Goal: Transaction & Acquisition: Purchase product/service

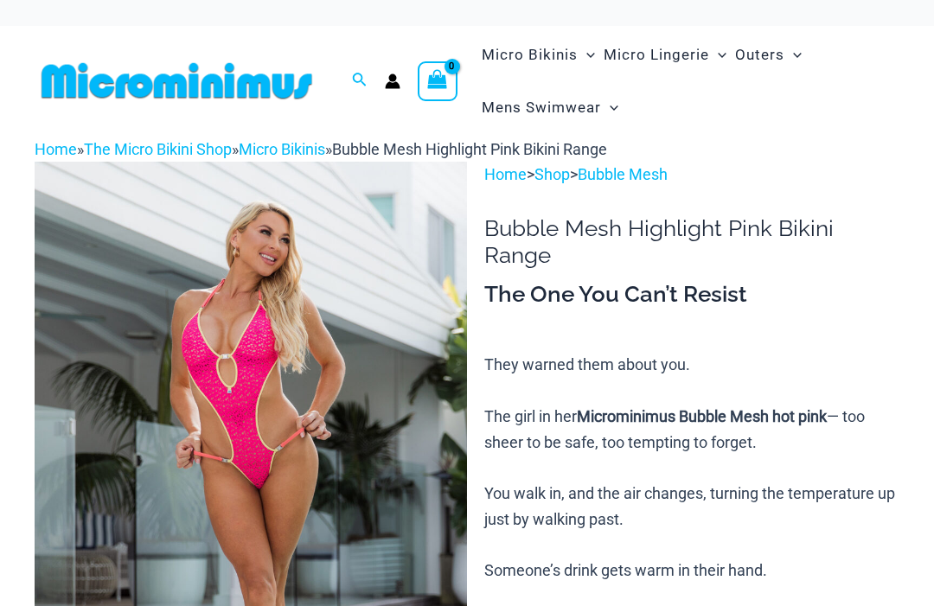
click at [384, 446] on img at bounding box center [251, 486] width 432 height 649
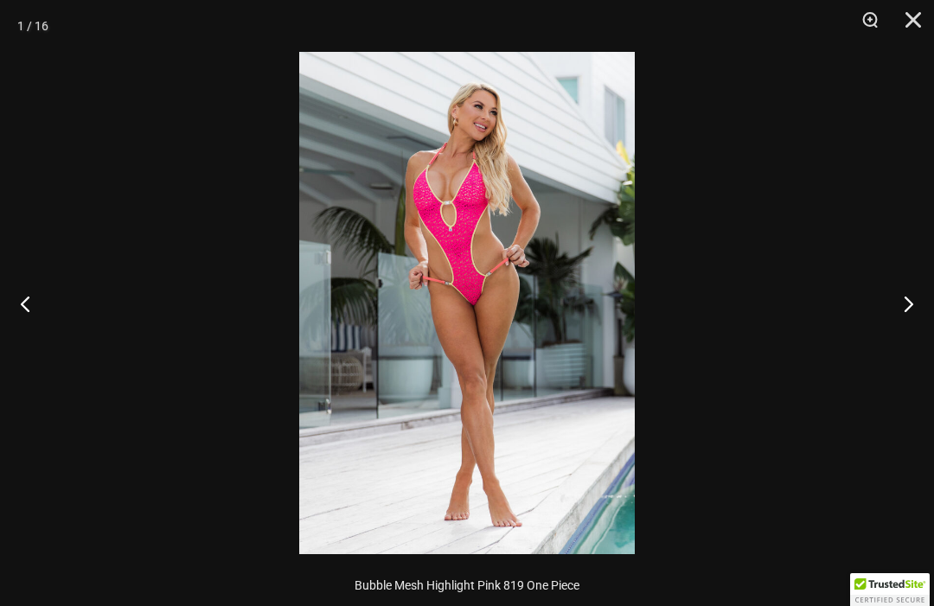
click at [530, 349] on img at bounding box center [467, 303] width 336 height 503
click at [919, 317] on button "Next" at bounding box center [901, 303] width 65 height 86
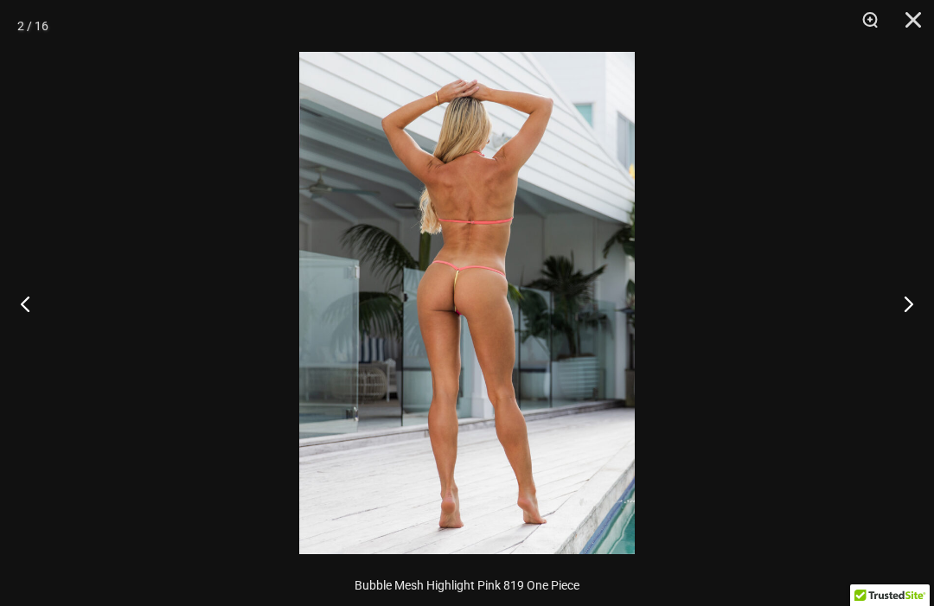
click at [527, 277] on img at bounding box center [467, 303] width 336 height 503
click at [526, 276] on img at bounding box center [467, 303] width 336 height 503
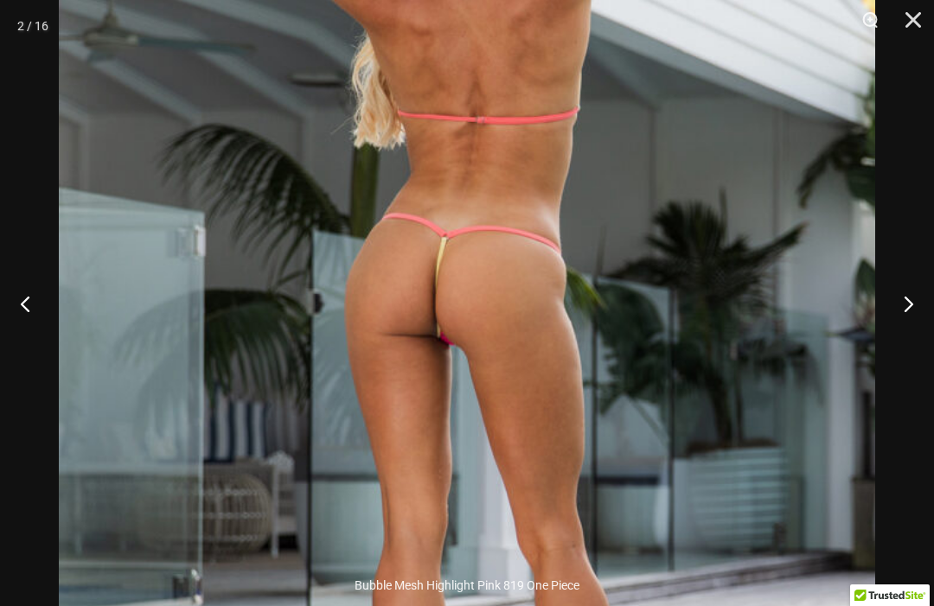
click at [924, 308] on button "Next" at bounding box center [901, 303] width 65 height 86
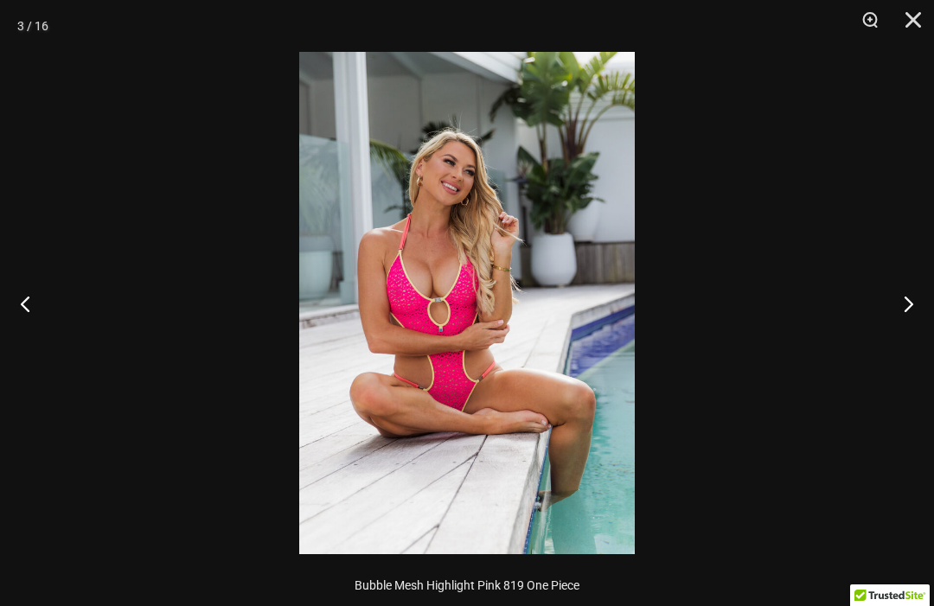
click at [923, 308] on button "Next" at bounding box center [901, 303] width 65 height 86
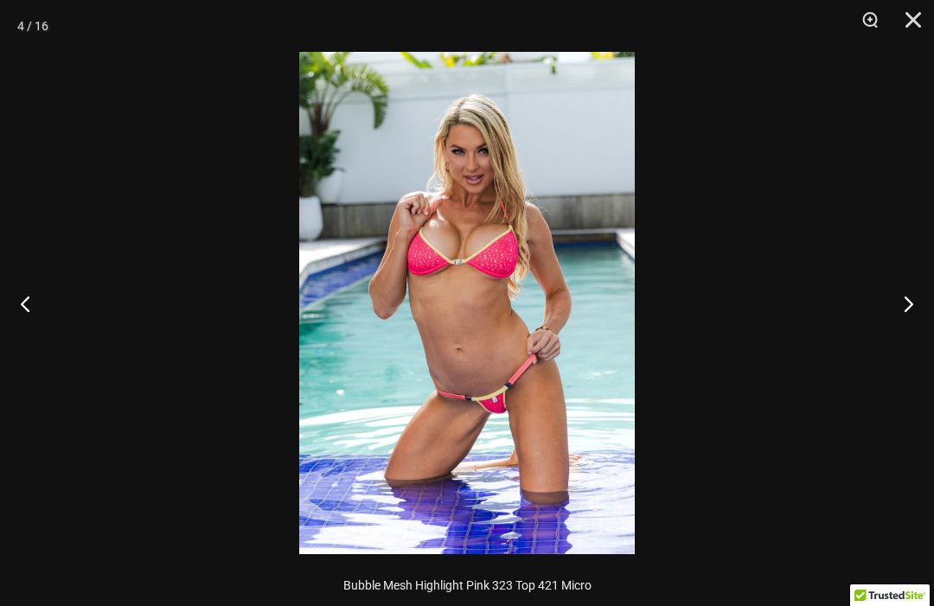
click at [913, 311] on button "Next" at bounding box center [901, 303] width 65 height 86
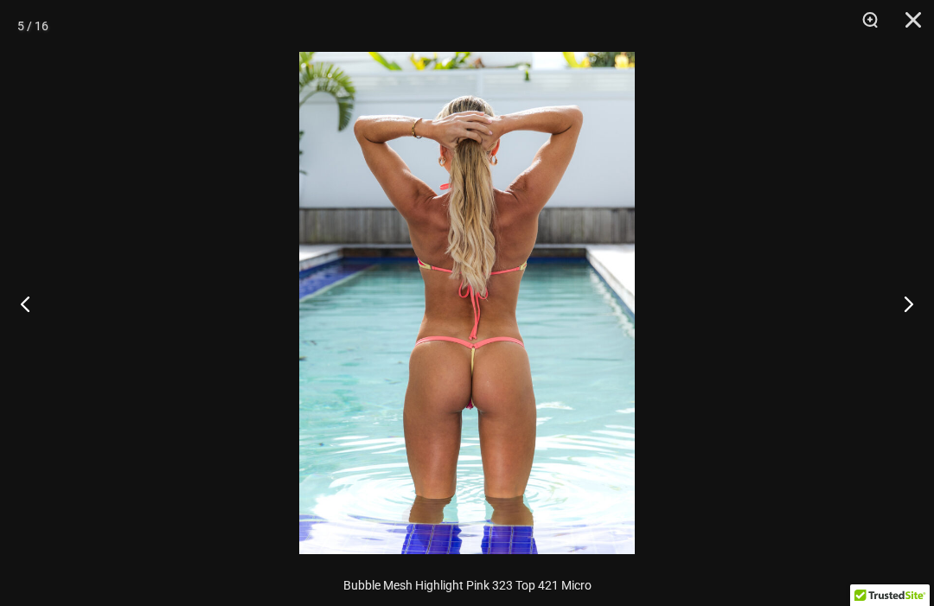
click at [924, 312] on button "Next" at bounding box center [901, 303] width 65 height 86
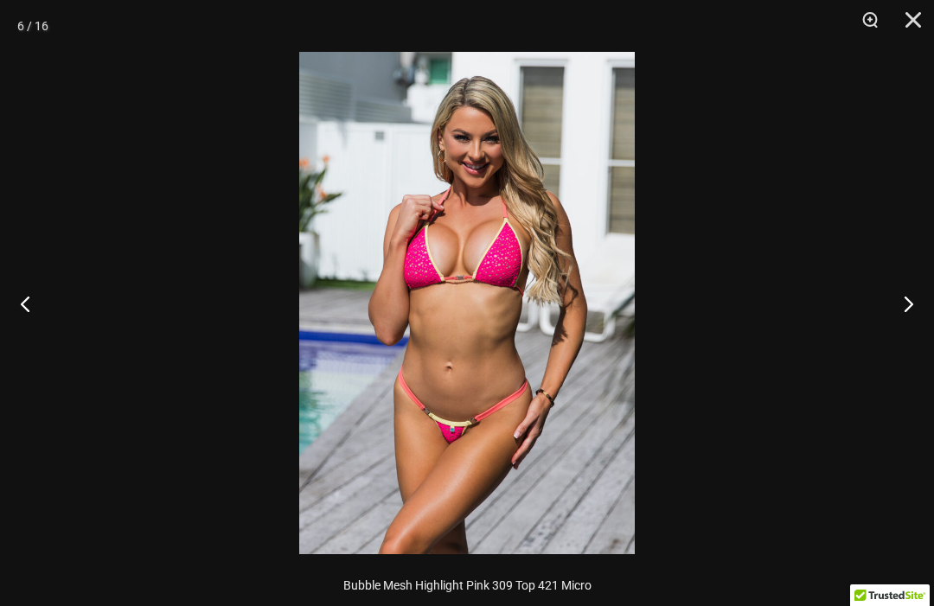
click at [926, 316] on button "Next" at bounding box center [901, 303] width 65 height 86
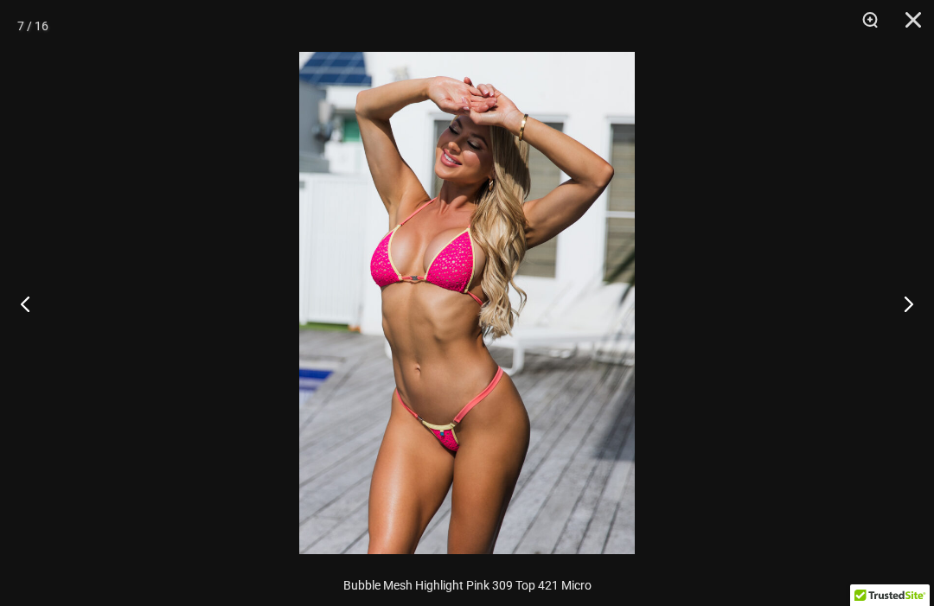
click at [932, 319] on button "Next" at bounding box center [901, 303] width 65 height 86
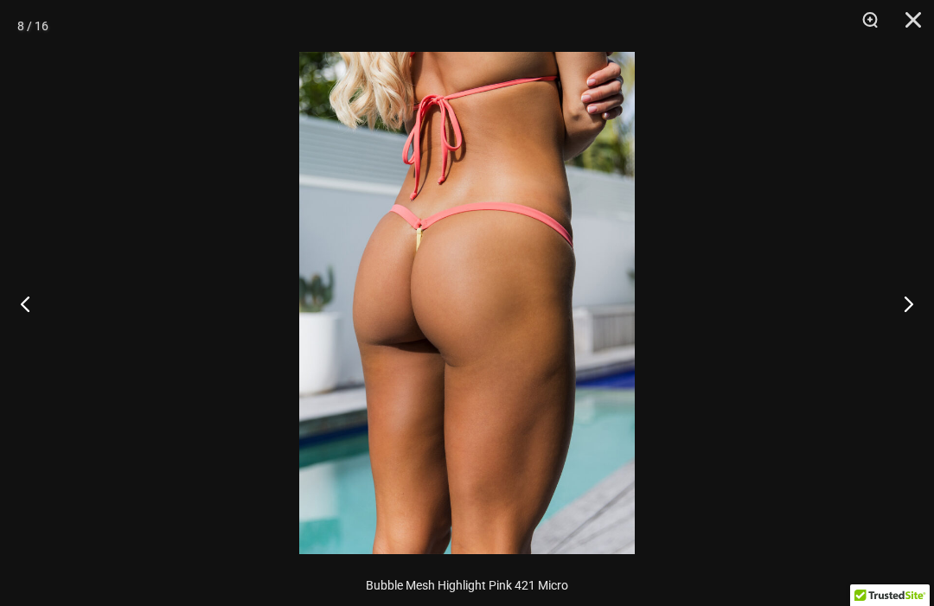
click at [931, 317] on button "Next" at bounding box center [901, 303] width 65 height 86
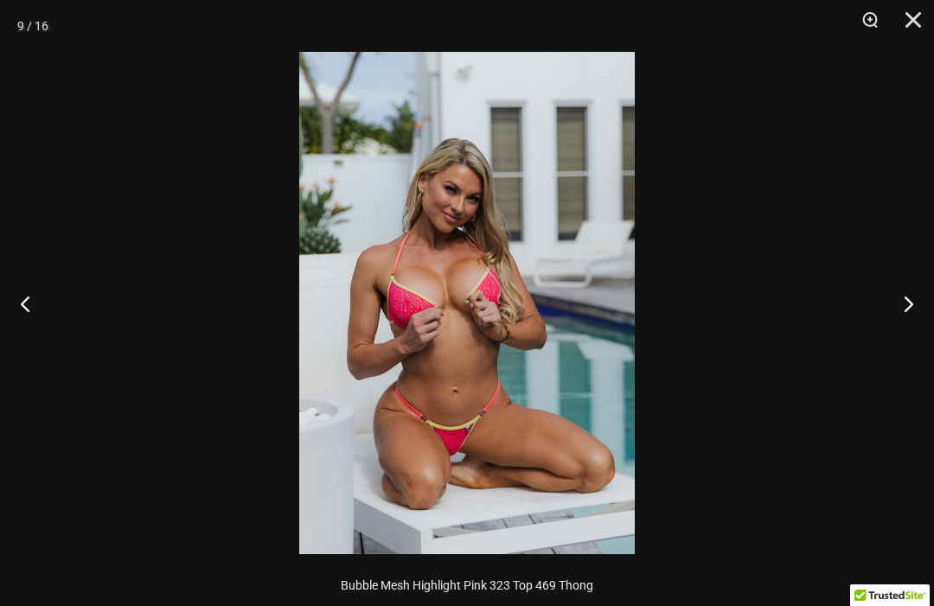
click at [927, 320] on button "Next" at bounding box center [901, 303] width 65 height 86
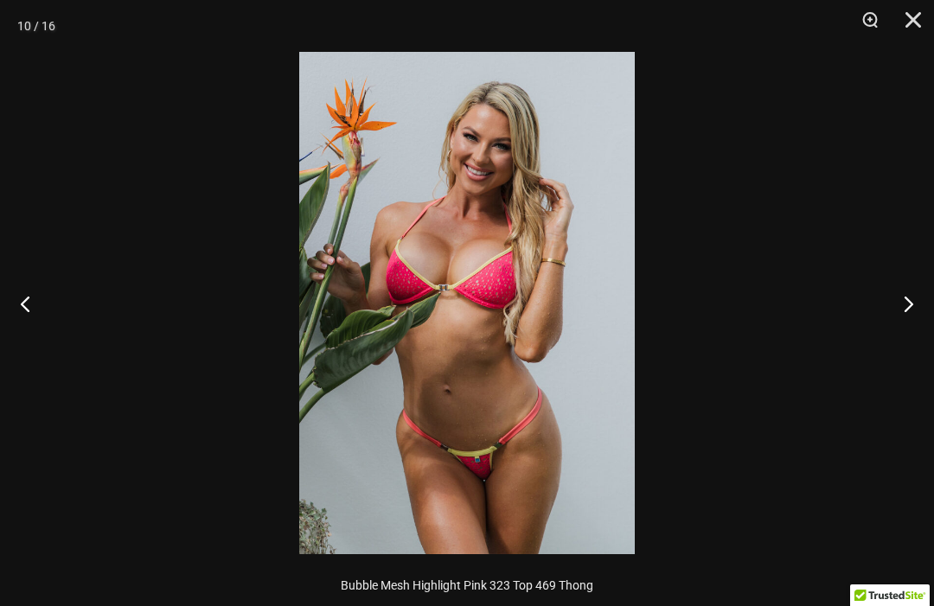
click at [928, 319] on button "Next" at bounding box center [901, 303] width 65 height 86
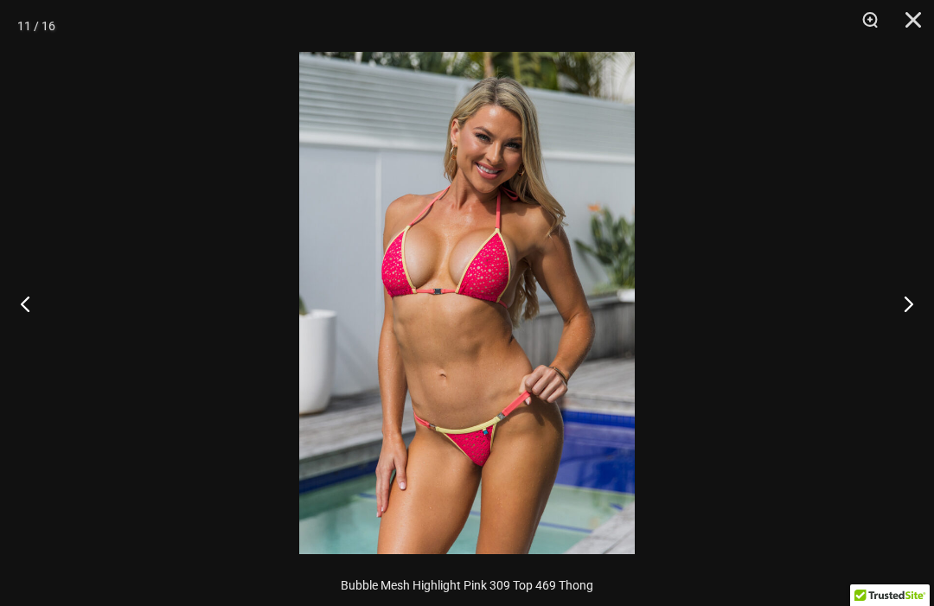
click at [927, 321] on button "Next" at bounding box center [901, 303] width 65 height 86
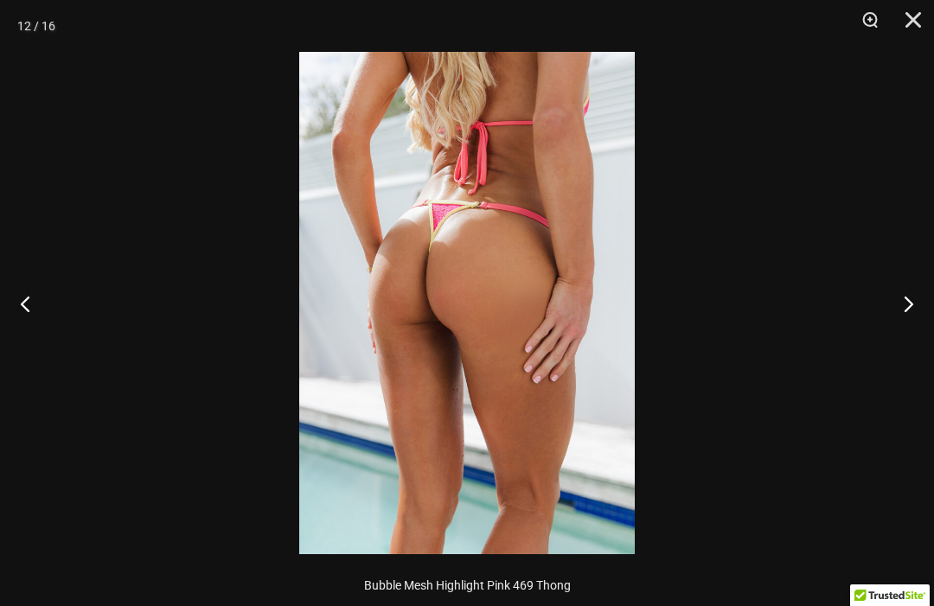
click at [928, 319] on button "Next" at bounding box center [901, 303] width 65 height 86
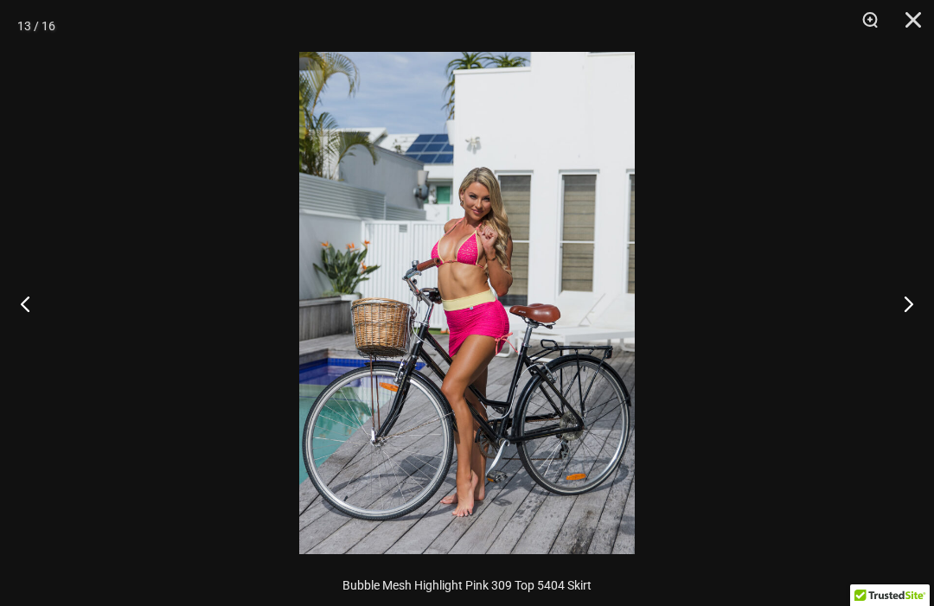
click at [924, 323] on button "Next" at bounding box center [901, 303] width 65 height 86
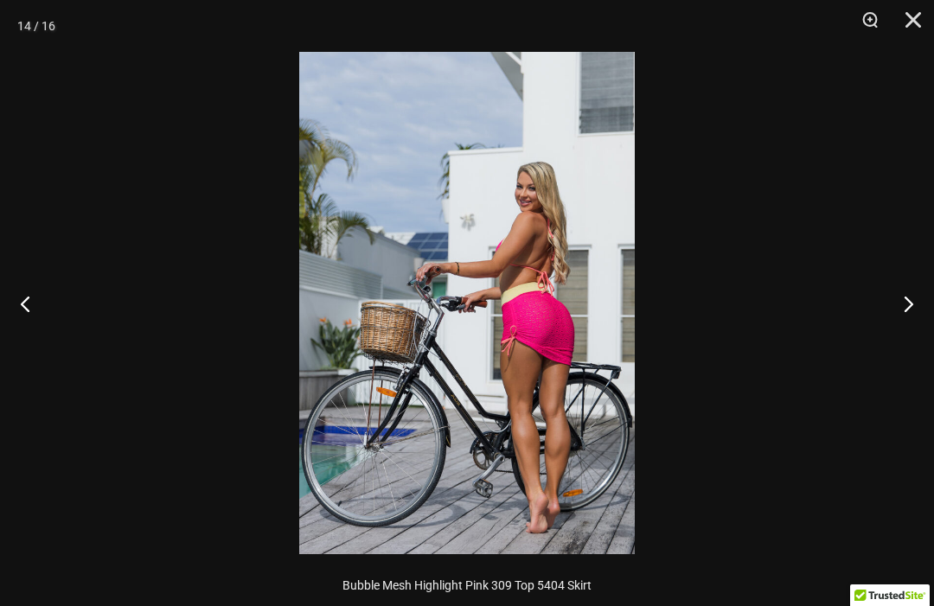
click at [925, 320] on button "Next" at bounding box center [901, 303] width 65 height 86
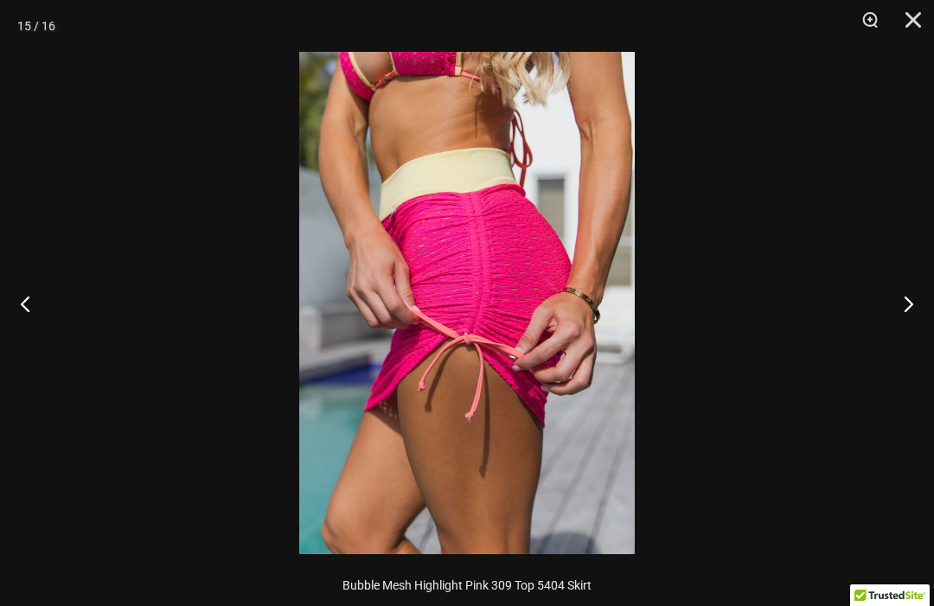
click at [923, 321] on button "Next" at bounding box center [901, 303] width 65 height 86
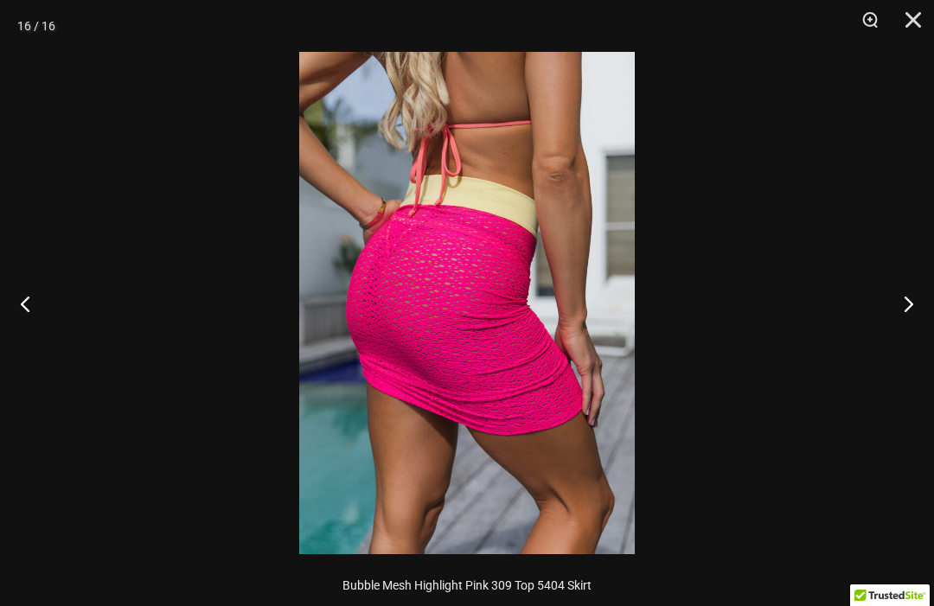
click at [920, 324] on button "Next" at bounding box center [901, 303] width 65 height 86
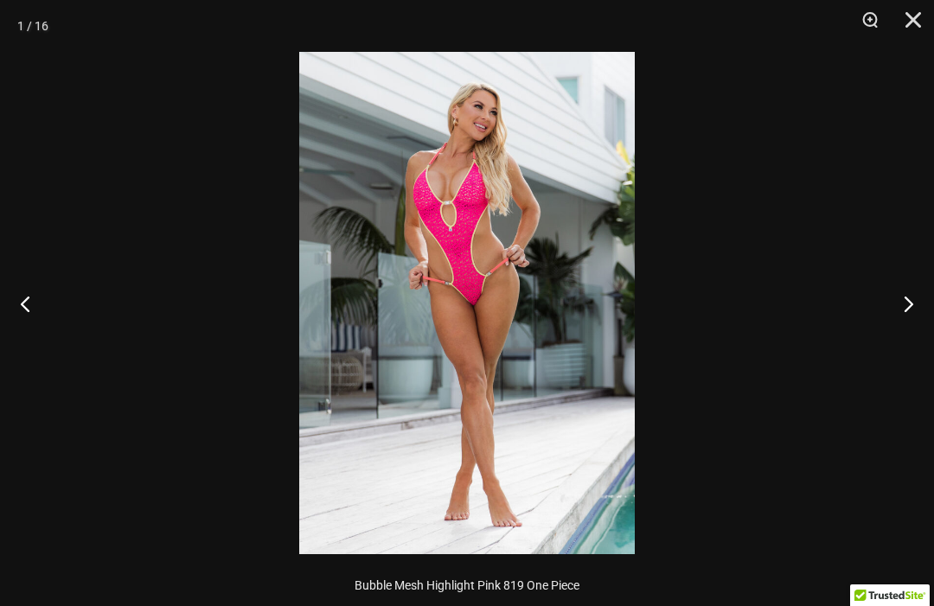
click at [928, 24] on button "Close" at bounding box center [907, 26] width 43 height 52
